Goal: Information Seeking & Learning: Learn about a topic

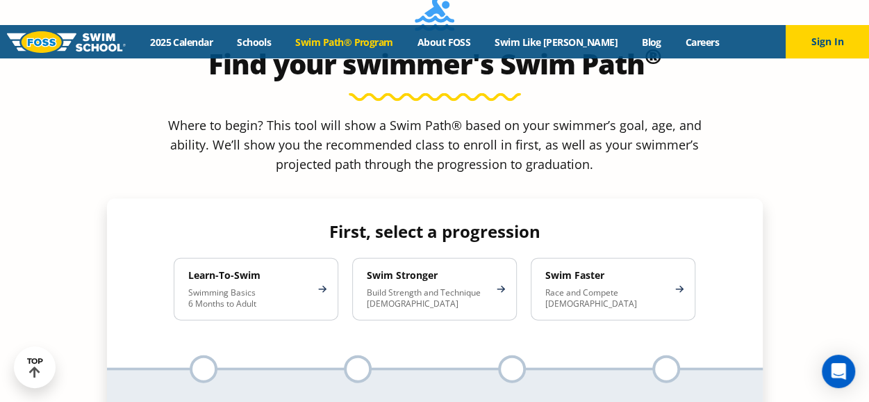
scroll to position [1320, 0]
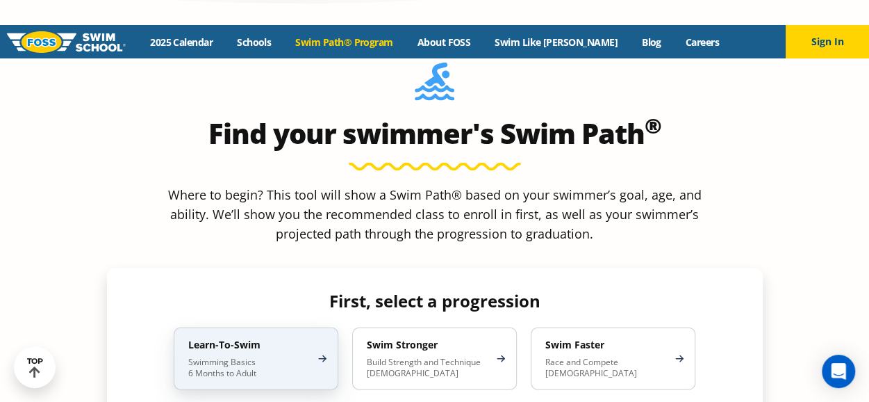
click at [239, 338] on h4 "Learn-To-Swim" at bounding box center [249, 344] width 122 height 13
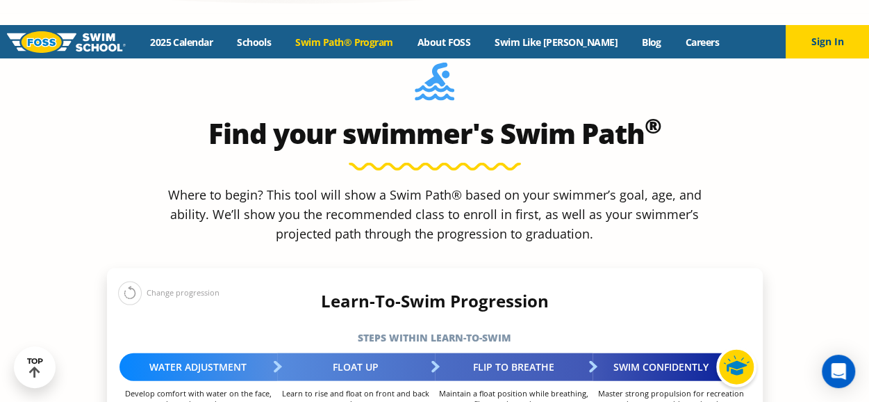
select select "1-year"
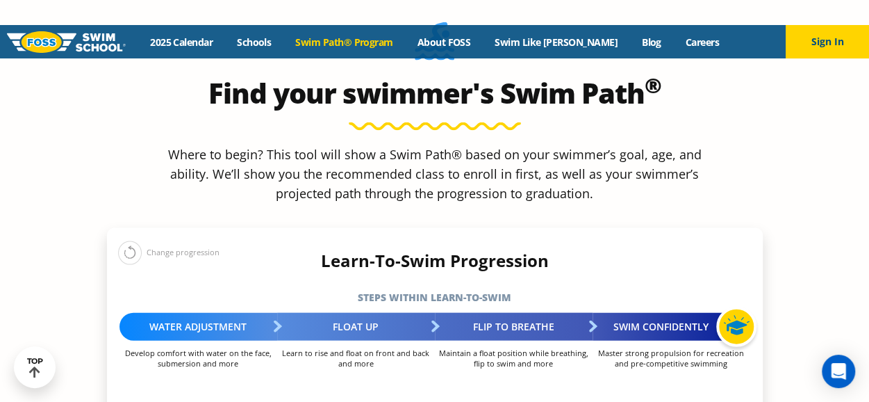
scroll to position [1390, 0]
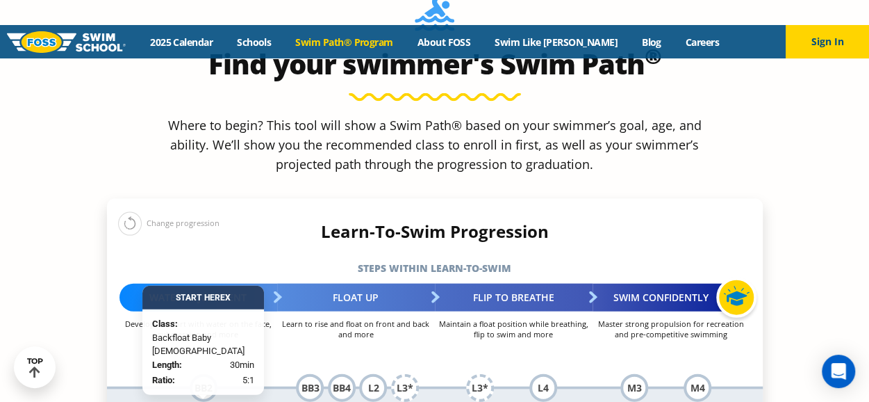
select select "1-year-comfortable-with-water-poured-over-their-head-but-not-eyes-and-ears"
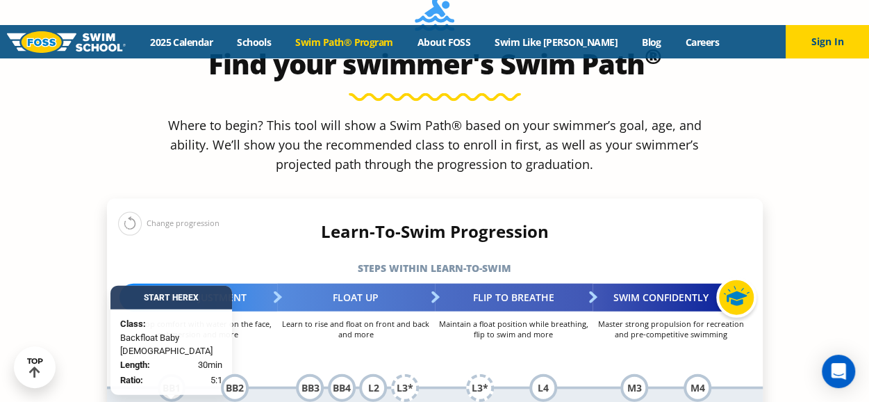
select select "2-years"
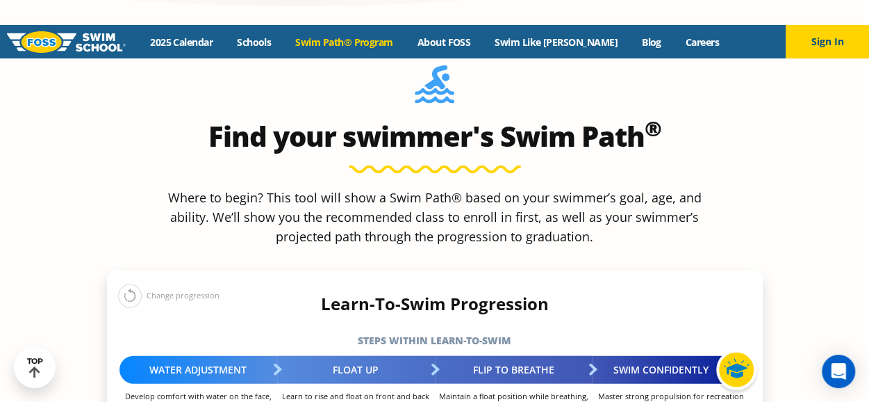
scroll to position [1320, 0]
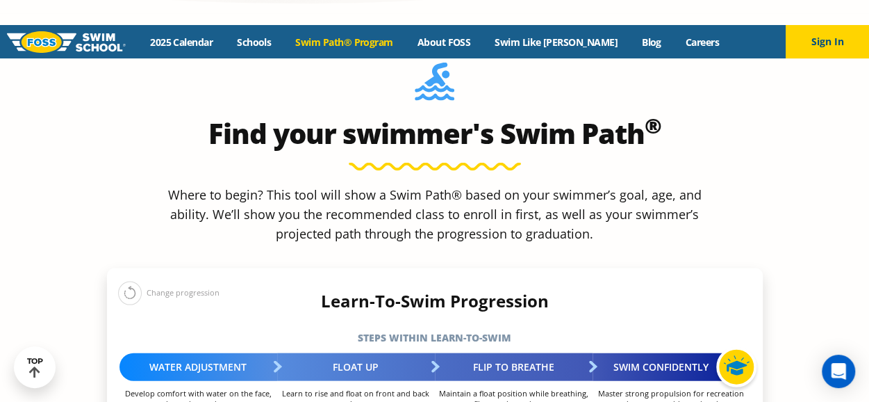
select select "2-years-comfortable-with-water-poured-over-their-head-but-not-eyes-and-ears"
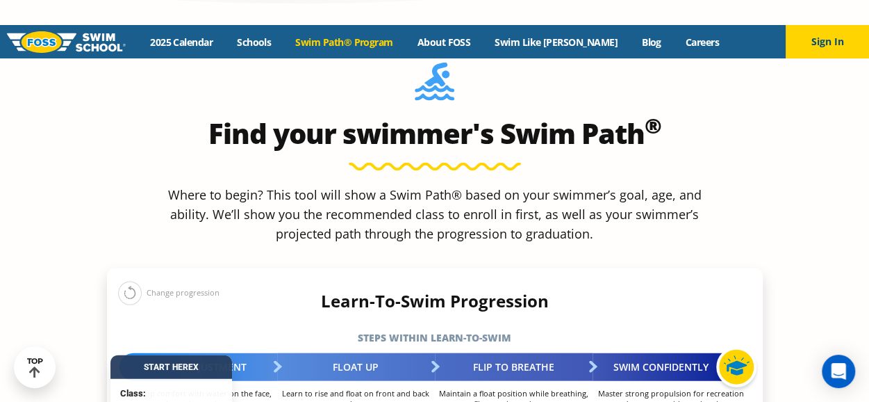
click at [276, 388] on p "Develop comfort with water on the face, submersion and more" at bounding box center [199, 398] width 158 height 21
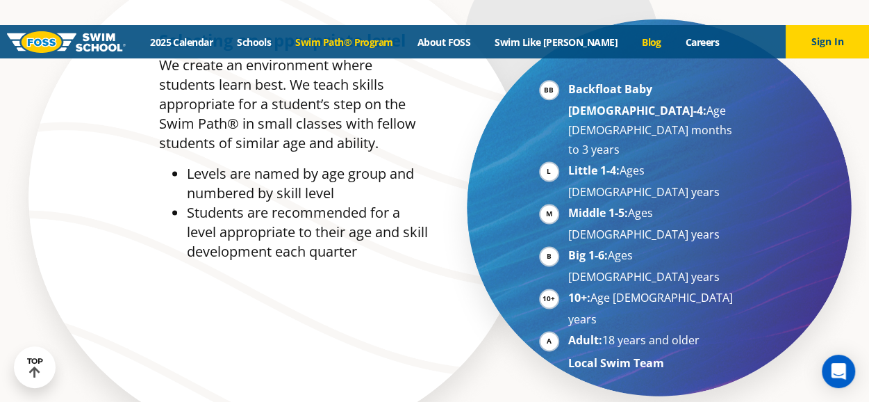
scroll to position [764, 0]
